Goal: Task Accomplishment & Management: Manage account settings

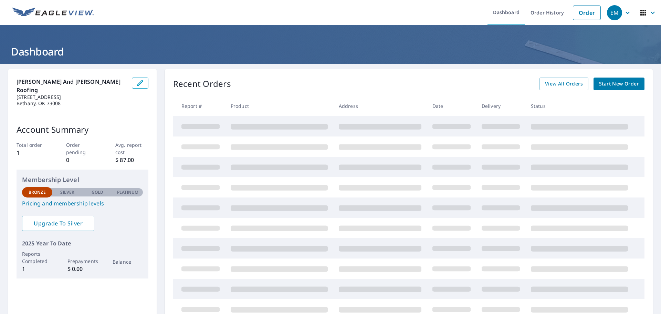
click at [639, 12] on icon "button" at bounding box center [643, 13] width 8 height 8
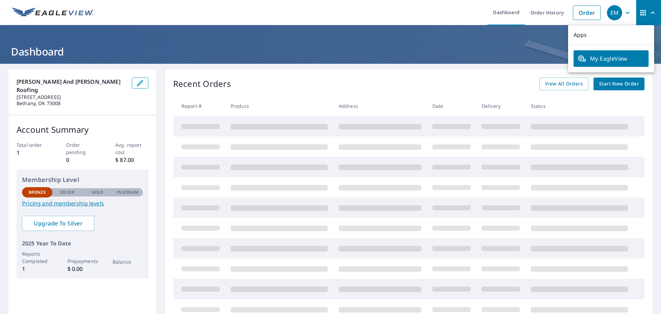
click at [623, 59] on span "My EagleView" at bounding box center [611, 58] width 67 height 8
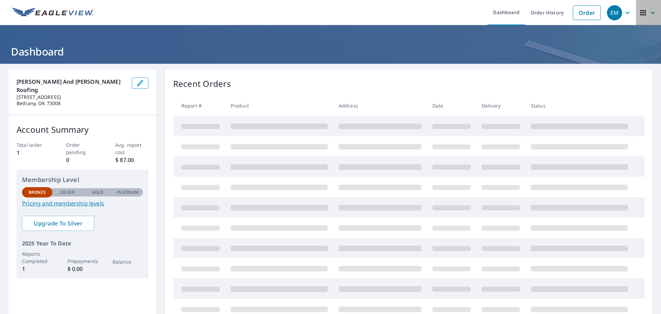
click at [639, 13] on icon "button" at bounding box center [643, 13] width 8 height 8
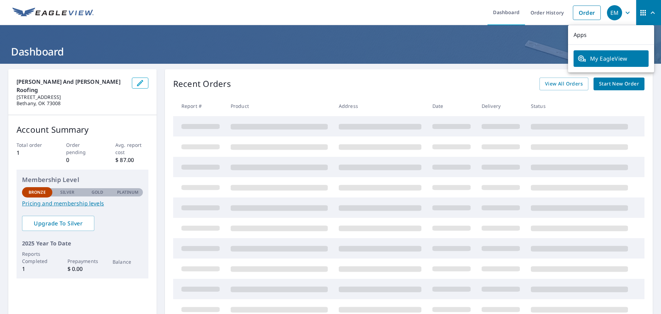
click at [582, 33] on p "Apps" at bounding box center [611, 35] width 86 height 20
click at [599, 35] on p "Apps" at bounding box center [611, 35] width 86 height 20
click at [600, 33] on p "Apps" at bounding box center [611, 35] width 86 height 20
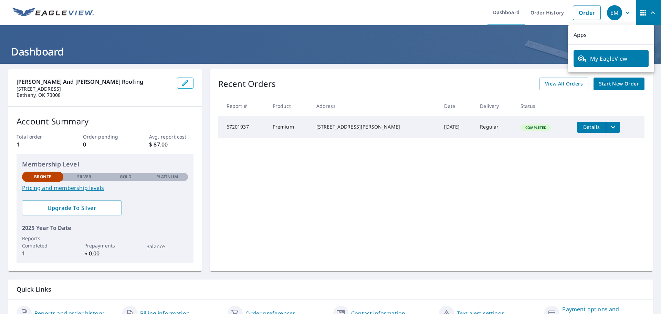
click at [231, 13] on ul "Dashboard Order History Order" at bounding box center [351, 12] width 507 height 25
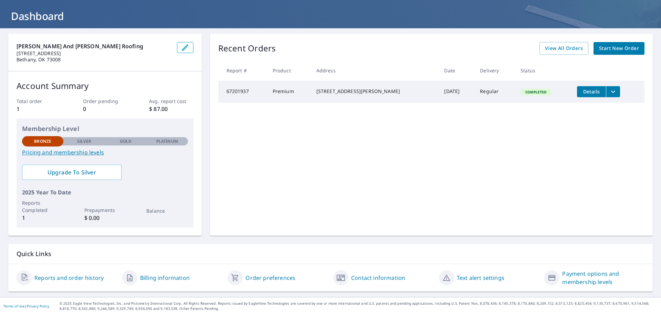
scroll to position [36, 0]
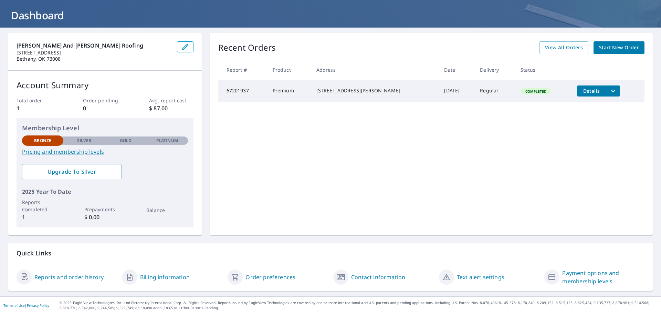
click at [264, 277] on link "Order preferences" at bounding box center [271, 277] width 50 height 8
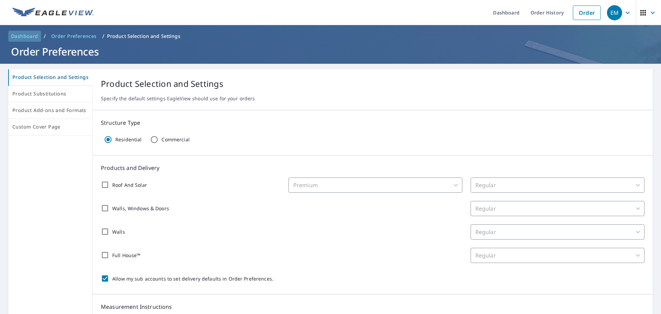
click at [24, 36] on span "Dashboard" at bounding box center [24, 36] width 27 height 7
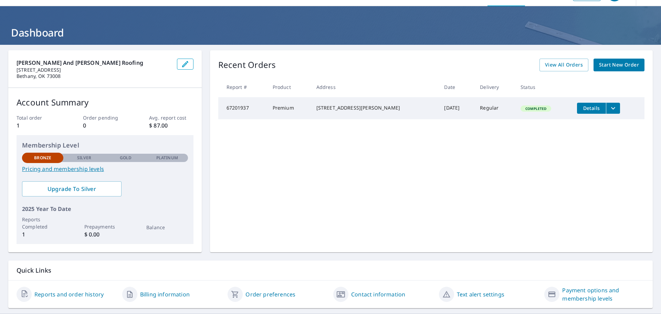
scroll to position [36, 0]
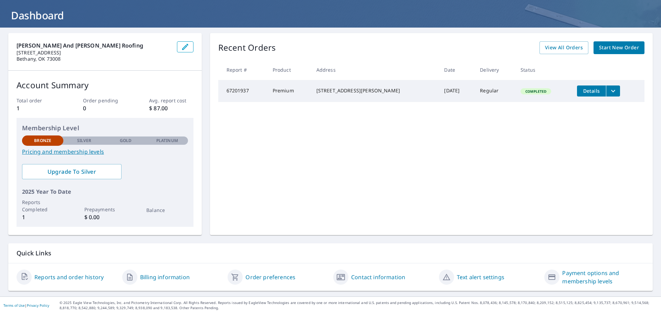
click at [369, 275] on link "Contact information" at bounding box center [378, 277] width 54 height 8
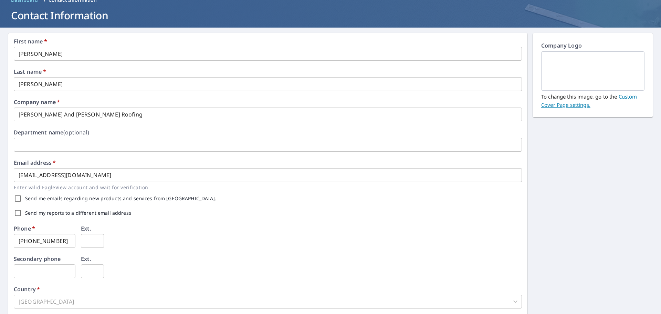
click at [625, 97] on link "Custom Cover Page settings." at bounding box center [589, 100] width 96 height 15
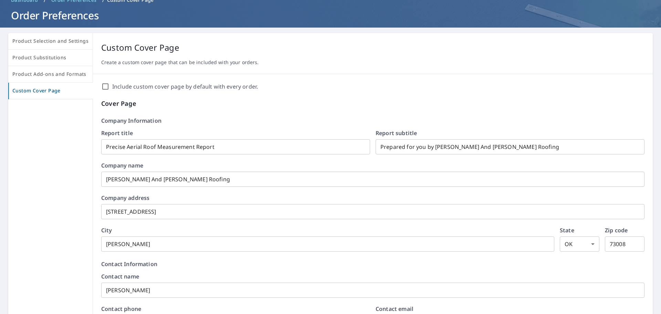
click at [105, 87] on input "Include custom cover page by default with every order." at bounding box center [105, 86] width 8 height 8
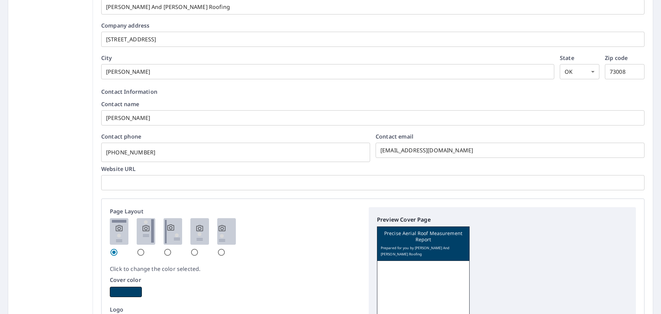
scroll to position [243, 0]
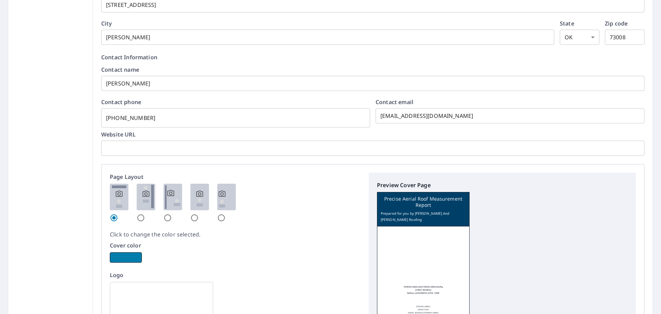
click at [132, 256] on button "button" at bounding box center [126, 257] width 32 height 10
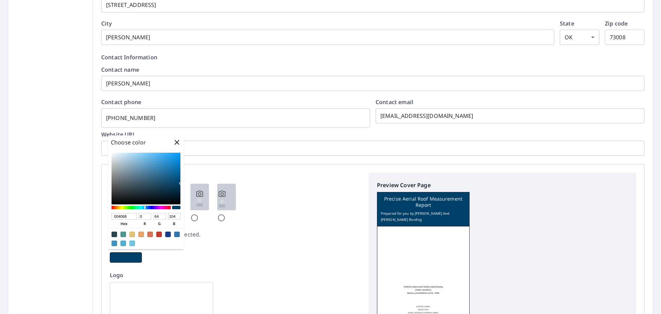
checkbox input "true"
type input "680050"
type input "104"
type input "0"
type input "80"
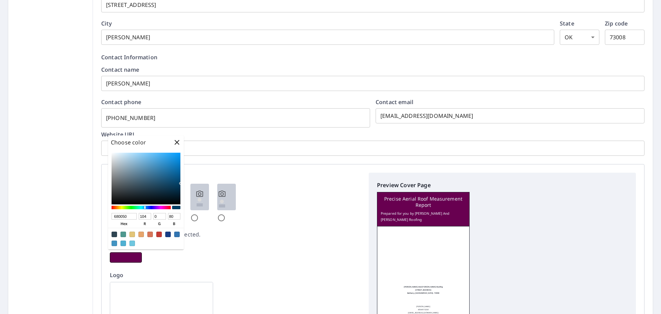
click at [163, 208] on div at bounding box center [141, 207] width 59 height 3
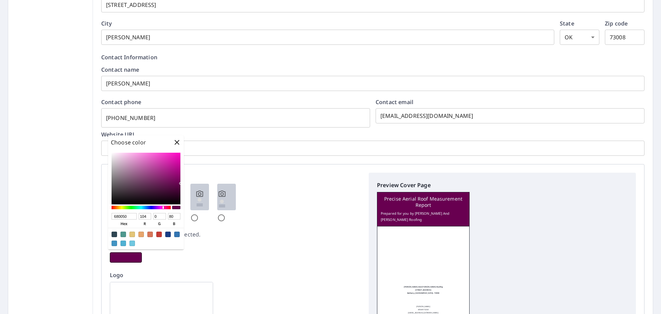
checkbox input "true"
type input "680062"
type input "98"
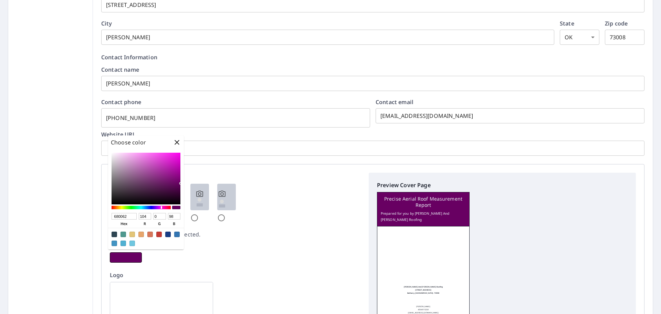
click at [162, 207] on div at bounding box center [141, 207] width 59 height 3
checkbox input "true"
type input "580068"
type input "88"
type input "104"
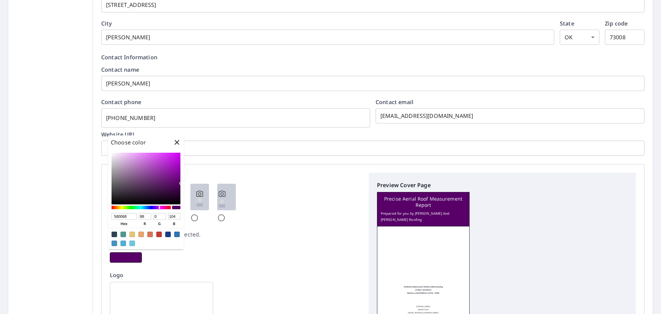
click at [159, 207] on div at bounding box center [141, 207] width 59 height 3
checkbox input "true"
type input "680045"
type input "104"
type input "69"
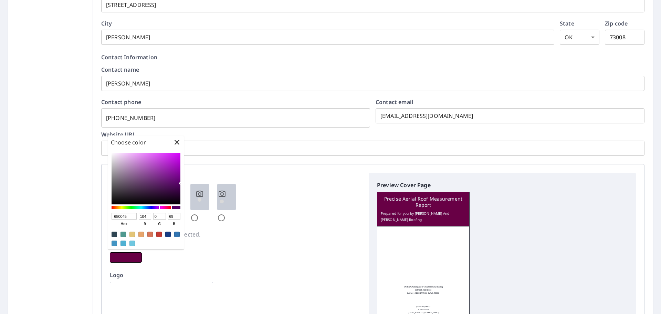
click at [164, 207] on div at bounding box center [141, 207] width 59 height 3
checkbox input "true"
type input "680016"
type input "22"
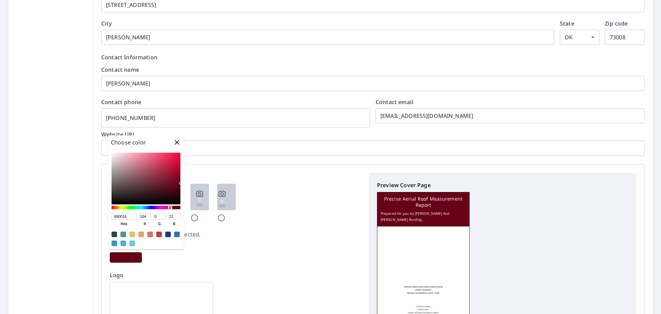
click at [169, 208] on div at bounding box center [141, 207] width 59 height 3
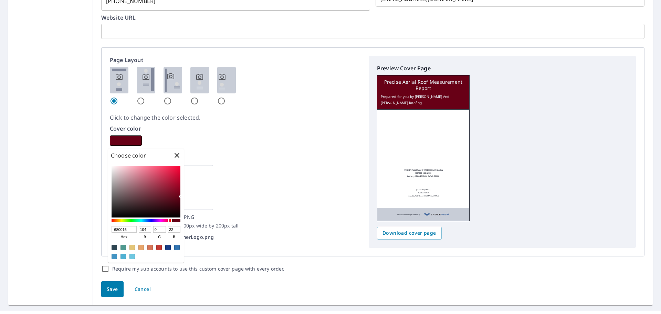
scroll to position [368, 0]
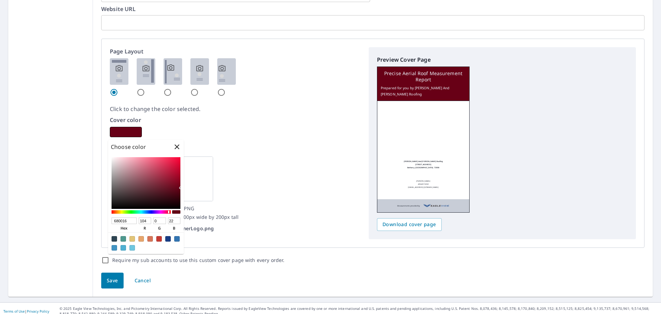
click at [323, 269] on div "Save Cancel" at bounding box center [373, 280] width 560 height 33
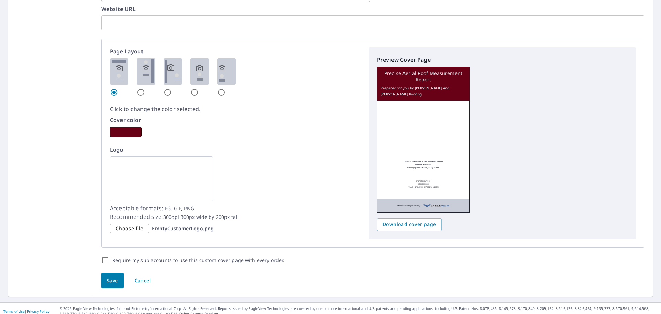
click at [155, 168] on img at bounding box center [161, 178] width 103 height 45
click at [133, 225] on span "Choose file" at bounding box center [130, 228] width 28 height 9
click at [0, 0] on input "Choose file EmptyCustomerLogo.png" at bounding box center [0, 0] width 0 height 0
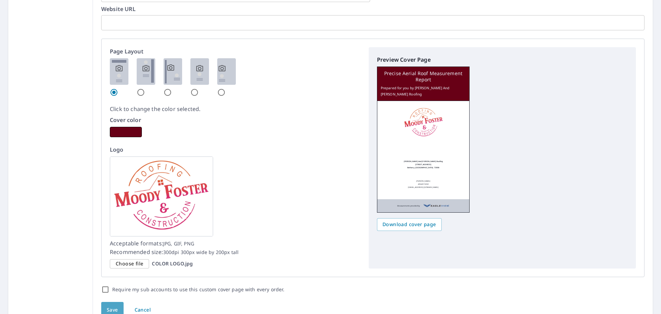
click at [113, 304] on button "Save" at bounding box center [112, 310] width 22 height 16
checkbox input "true"
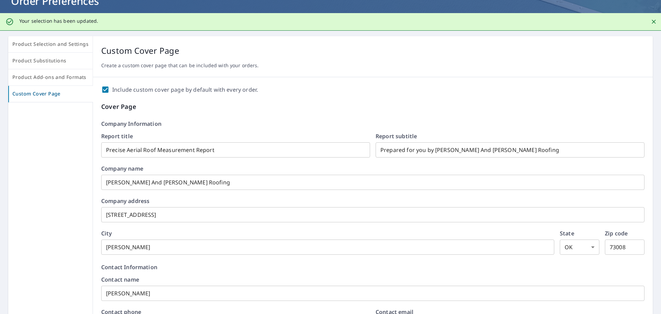
scroll to position [0, 0]
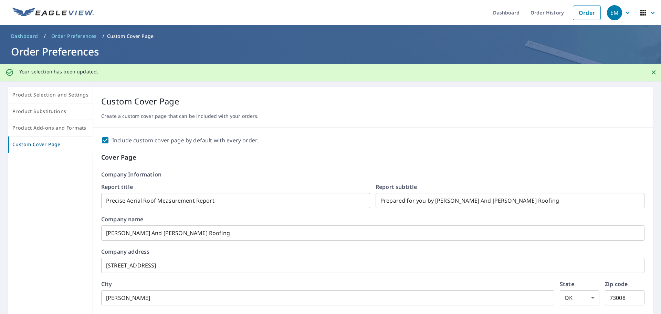
click at [385, 11] on ul "Dashboard Order History Order" at bounding box center [351, 12] width 507 height 25
click at [292, 10] on ul "Dashboard Order History Order" at bounding box center [351, 12] width 507 height 25
click at [235, 78] on div "Your selection has been updated." at bounding box center [330, 73] width 661 height 18
click at [242, 72] on div "Your selection has been updated." at bounding box center [330, 73] width 661 height 18
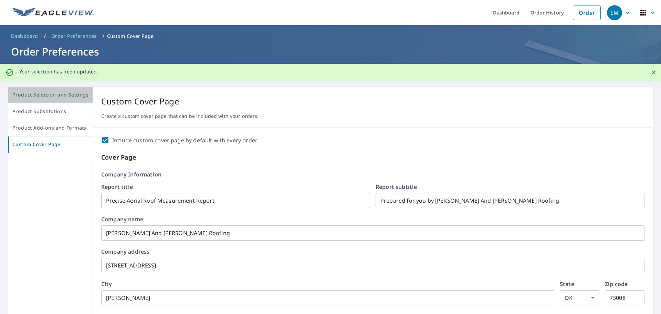
click at [58, 91] on span "Product Selection and Settings" at bounding box center [50, 95] width 76 height 9
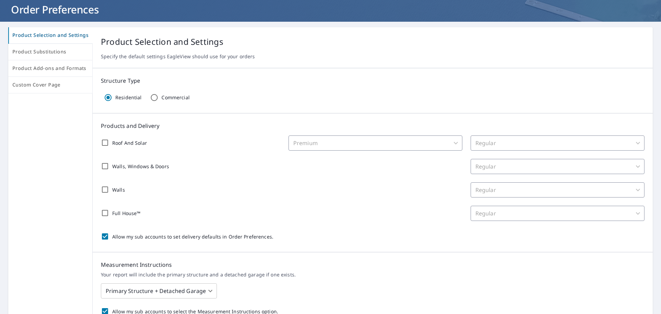
scroll to position [203, 0]
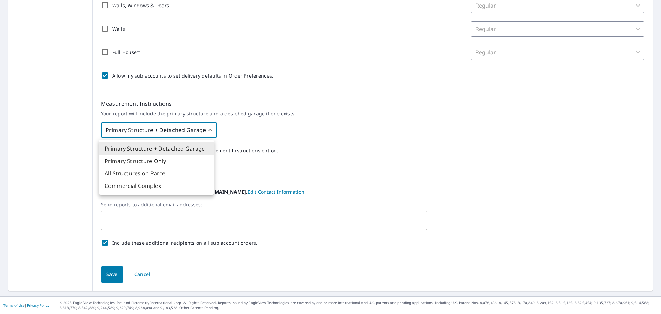
click at [207, 127] on body "EM EM Dashboard Order History Order EM Dashboard / Order Preferences / Product …" at bounding box center [330, 157] width 661 height 314
click at [207, 127] on div at bounding box center [330, 157] width 661 height 314
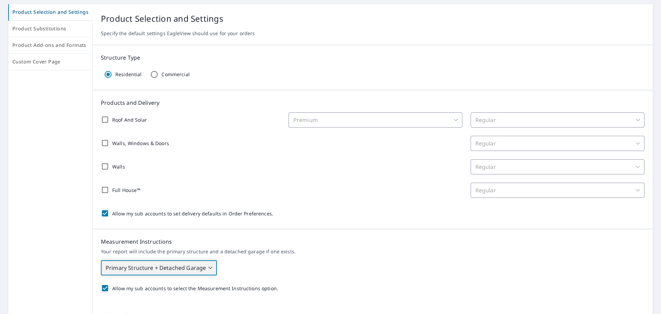
scroll to position [0, 0]
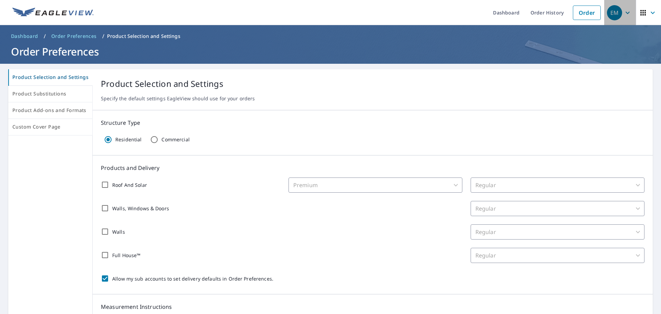
click at [609, 10] on div "EM" at bounding box center [614, 12] width 15 height 15
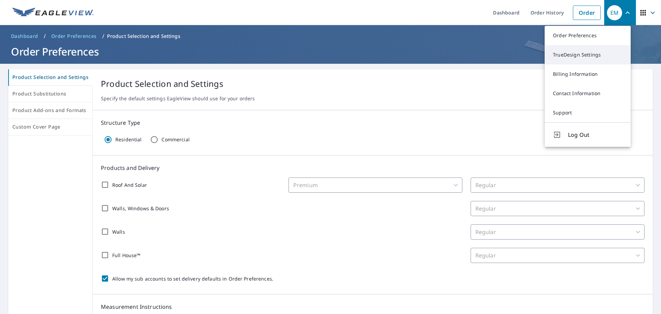
click at [596, 58] on link "TrueDesign Settings" at bounding box center [588, 54] width 86 height 19
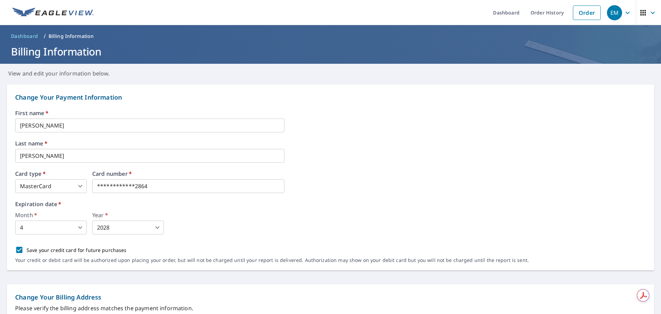
click at [175, 10] on ul "Dashboard Order History Order" at bounding box center [351, 12] width 507 height 25
drag, startPoint x: 233, startPoint y: 13, endPoint x: 158, endPoint y: 1, distance: 76.5
click at [232, 13] on ul "Dashboard Order History Order" at bounding box center [351, 12] width 507 height 25
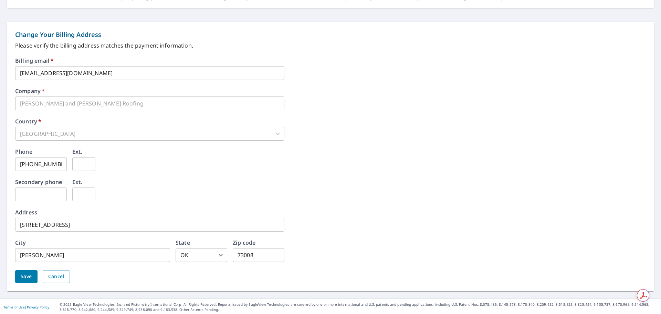
scroll to position [264, 0]
click at [50, 276] on span "Cancel" at bounding box center [56, 274] width 16 height 9
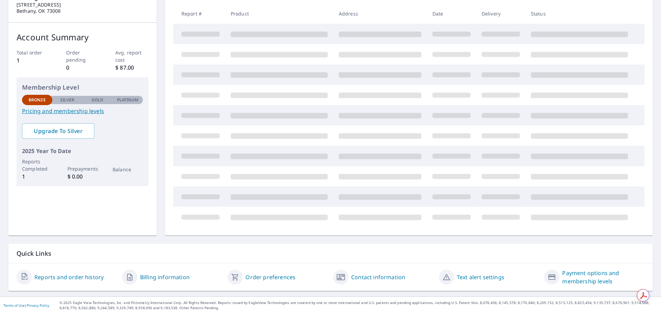
scroll to position [36, 0]
